Goal: Transaction & Acquisition: Purchase product/service

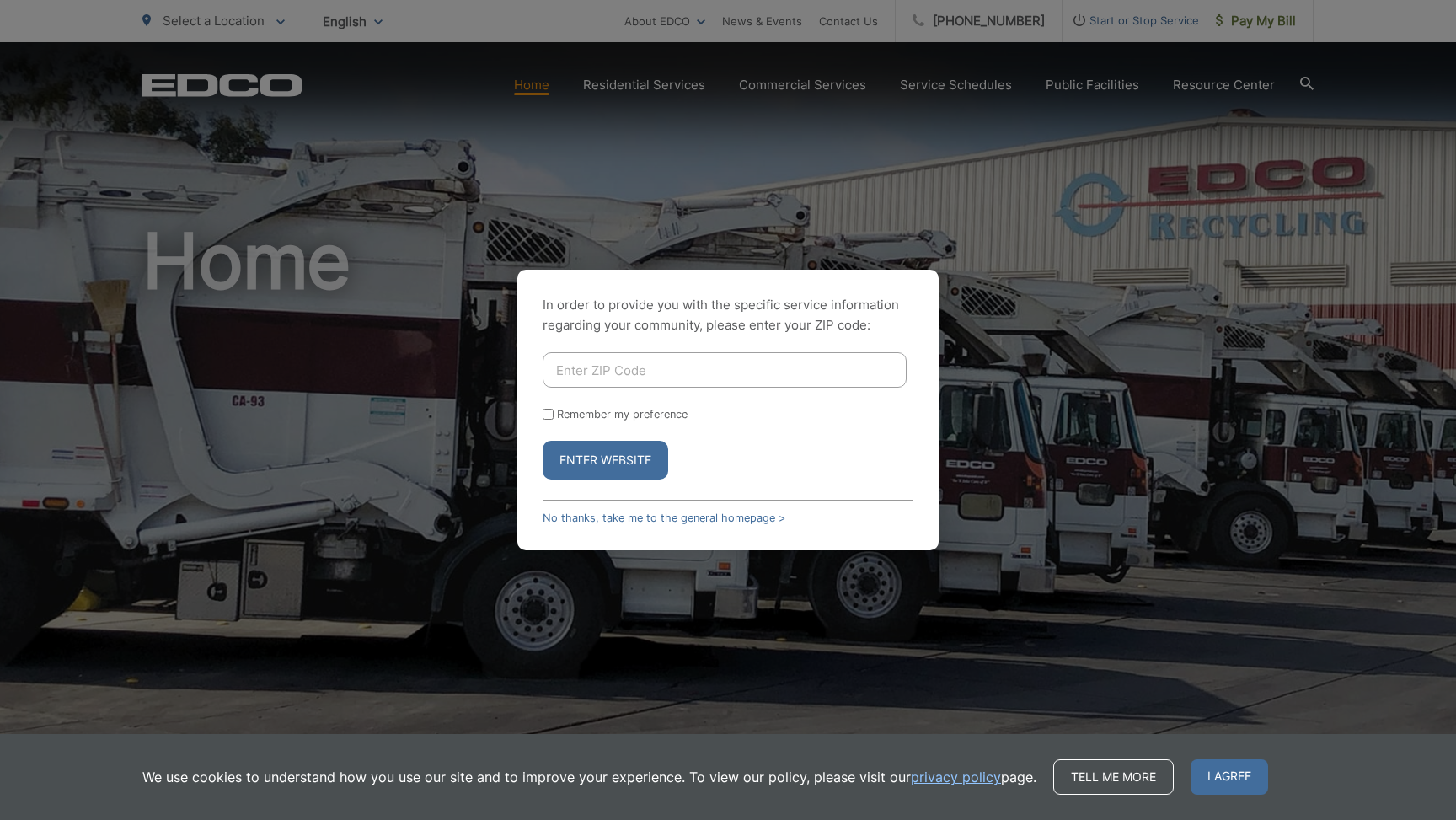
click at [600, 368] on input "Enter ZIP Code" at bounding box center [724, 370] width 364 height 35
type input "92081"
click at [552, 411] on input "Remember my preference" at bounding box center [548, 414] width 11 height 11
checkbox input "true"
click at [610, 469] on button "Enter Website" at bounding box center [605, 460] width 126 height 39
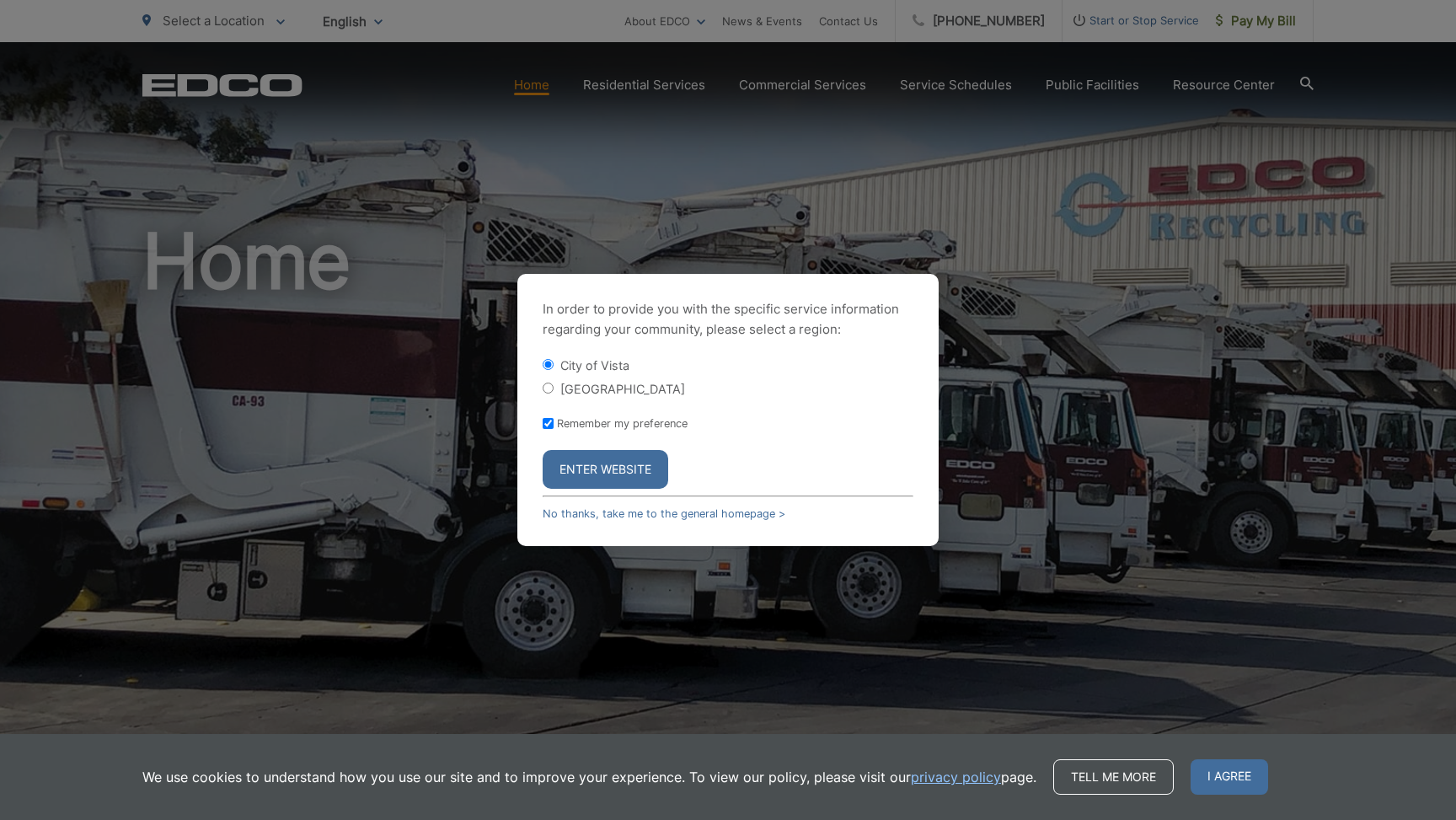
click at [614, 462] on button "Enter Website" at bounding box center [605, 469] width 126 height 39
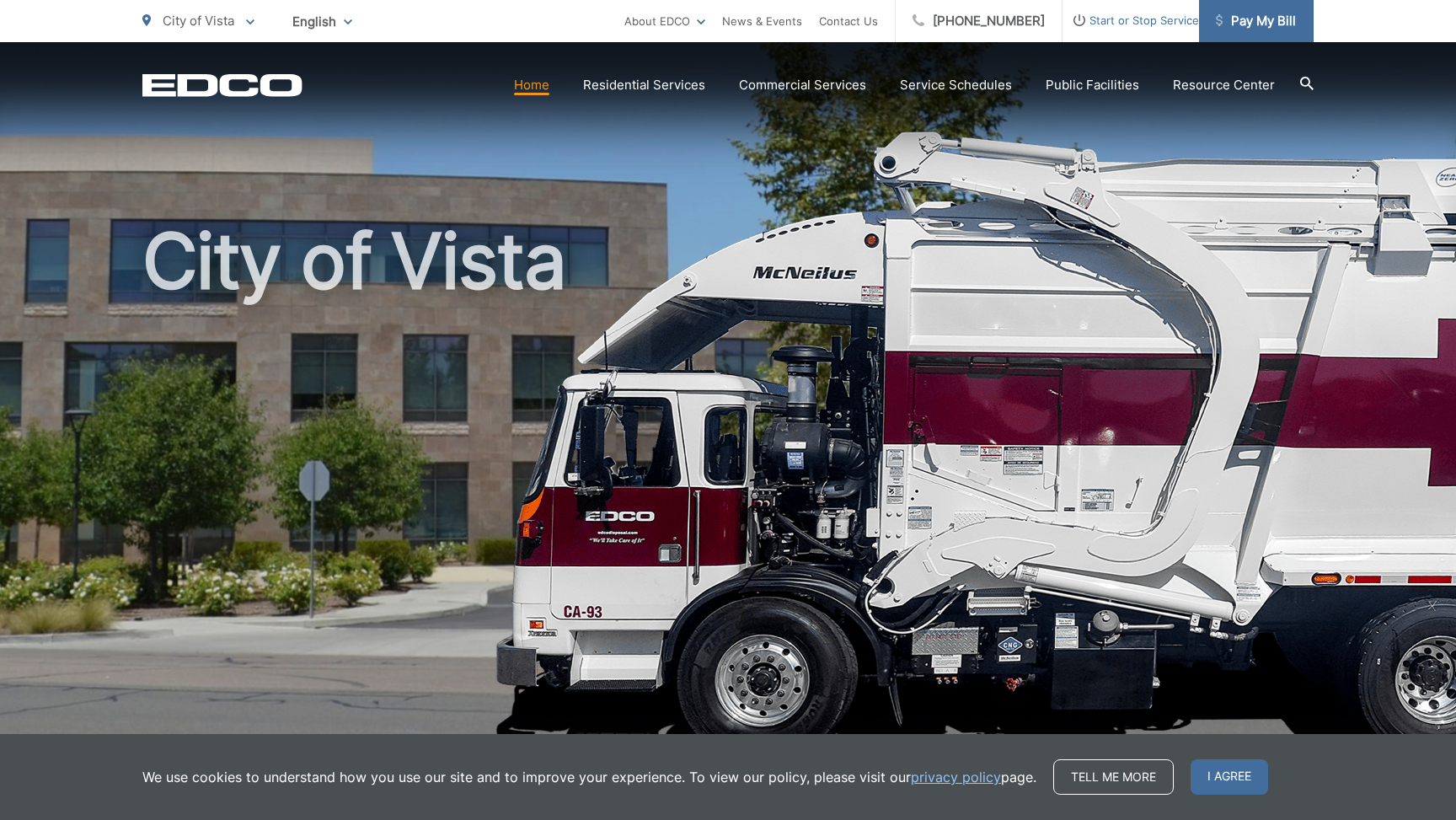
click at [1239, 28] on span "Pay My Bill" at bounding box center [1256, 21] width 80 height 20
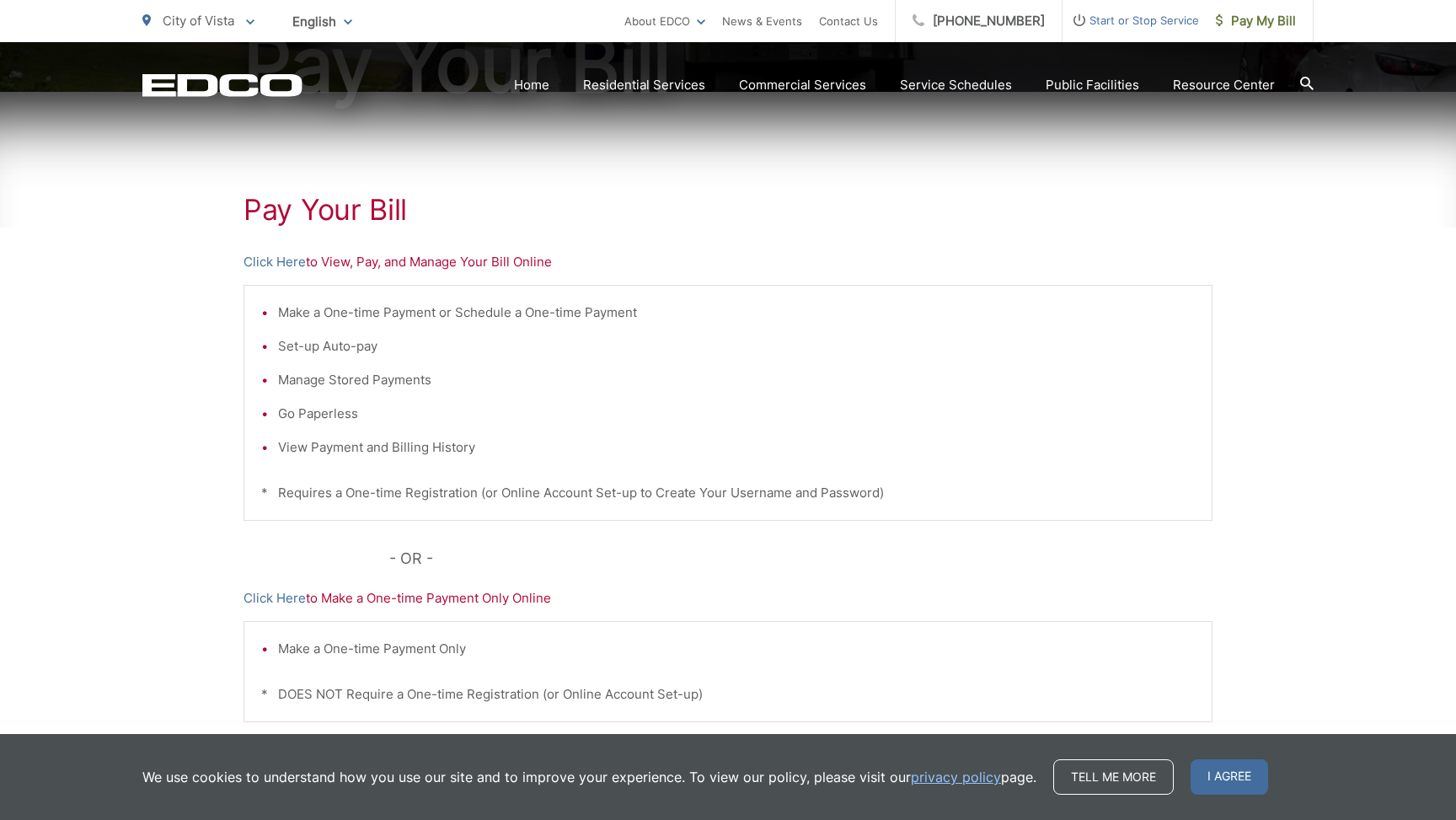
scroll to position [247, 0]
click at [283, 263] on link "Click Here" at bounding box center [275, 260] width 62 height 20
